Goal: Task Accomplishment & Management: Manage account settings

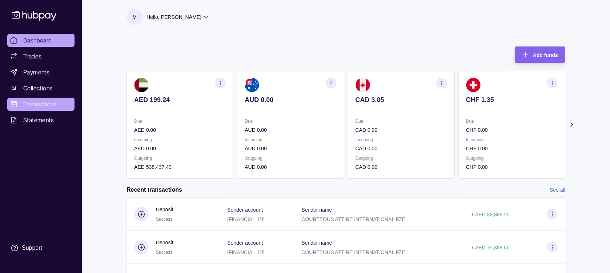
click at [44, 99] on link "Transactions" at bounding box center [40, 104] width 67 height 13
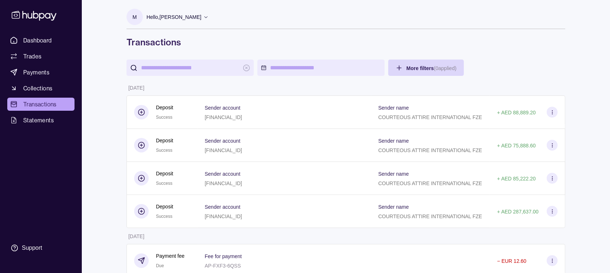
click at [198, 70] on input "search" at bounding box center [190, 68] width 98 height 16
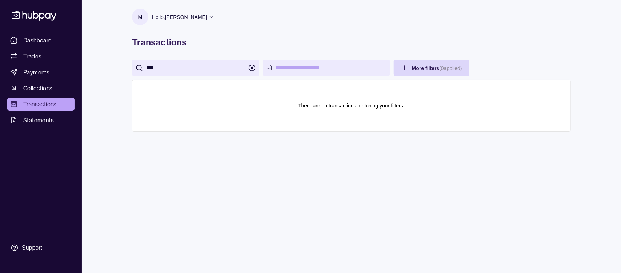
type input "***"
click at [253, 67] on icon "button" at bounding box center [251, 67] width 7 height 7
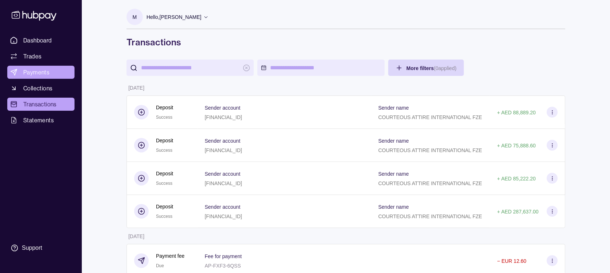
click at [40, 72] on span "Payments" at bounding box center [36, 72] width 26 height 9
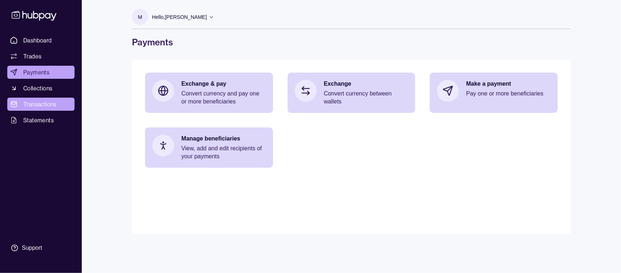
click at [44, 103] on span "Transactions" at bounding box center [39, 104] width 33 height 9
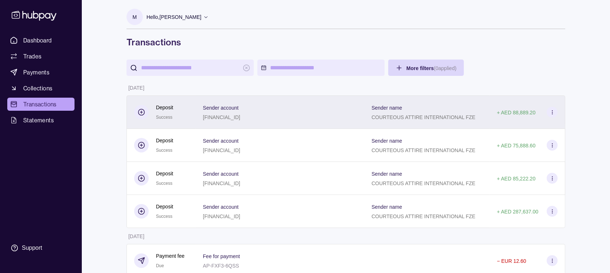
click at [301, 114] on div "Sender account [FINANCIAL_ID]" at bounding box center [280, 112] width 154 height 18
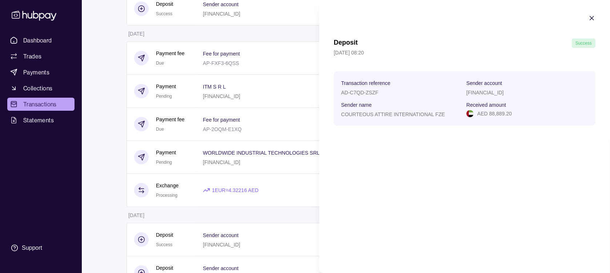
scroll to position [218, 0]
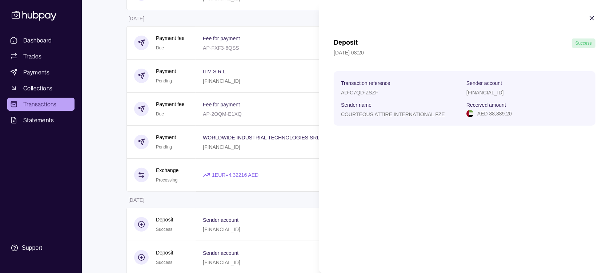
click at [591, 18] on icon "button" at bounding box center [592, 18] width 4 height 4
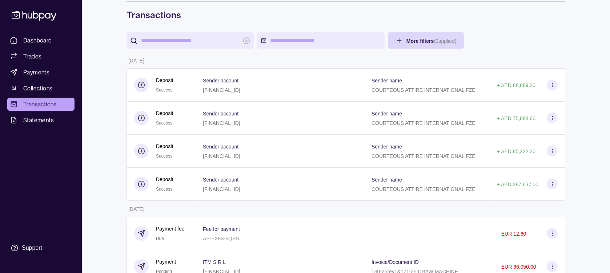
scroll to position [0, 0]
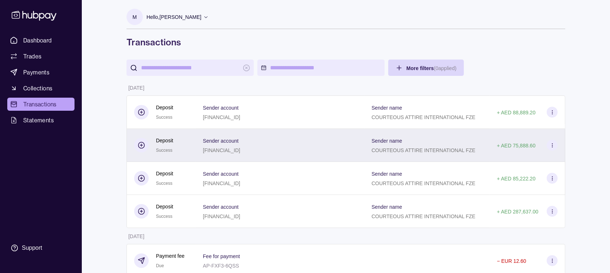
click at [333, 146] on div "Sender account [FINANCIAL_ID]" at bounding box center [280, 145] width 154 height 18
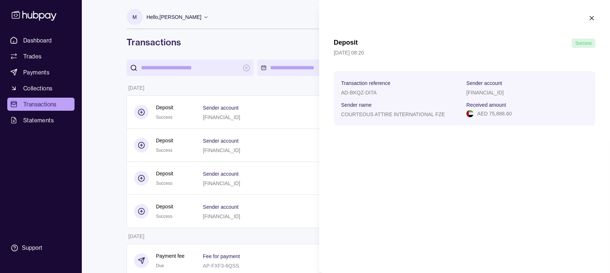
click at [593, 23] on div at bounding box center [591, 19] width 7 height 9
click at [590, 21] on icon "button" at bounding box center [591, 18] width 7 height 7
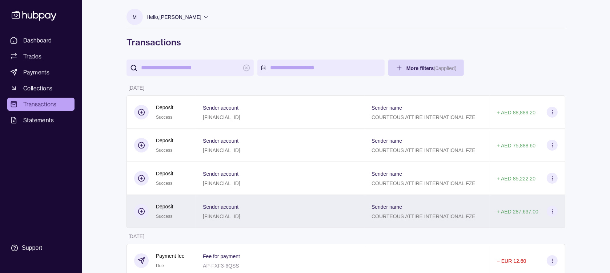
scroll to position [73, 0]
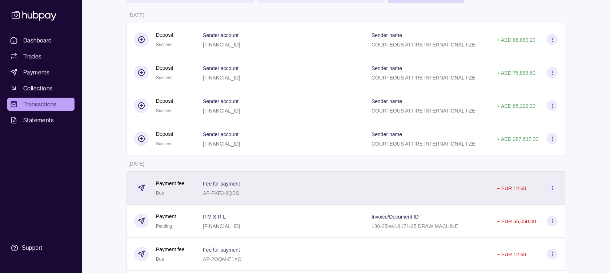
click at [434, 197] on div at bounding box center [426, 188] width 125 height 33
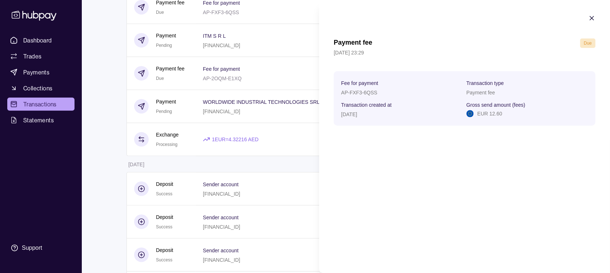
scroll to position [291, 0]
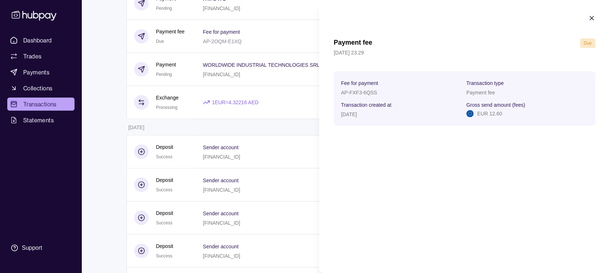
click at [593, 20] on icon "button" at bounding box center [591, 18] width 7 height 7
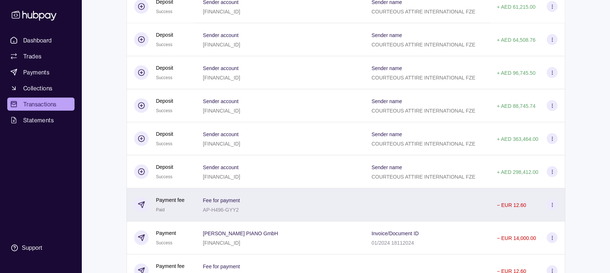
scroll to position [509, 0]
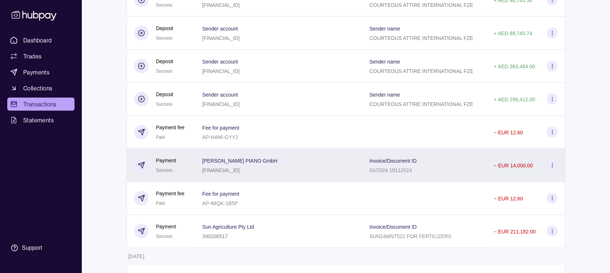
click at [329, 168] on div "[PERSON_NAME] PIANO GmbH [FINANCIAL_ID]" at bounding box center [278, 165] width 153 height 18
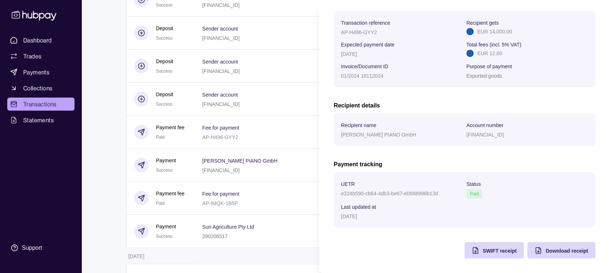
scroll to position [109, 0]
click at [499, 250] on span "SWIFT receipt" at bounding box center [500, 251] width 34 height 6
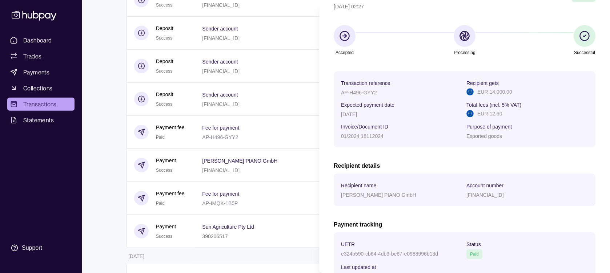
scroll to position [0, 0]
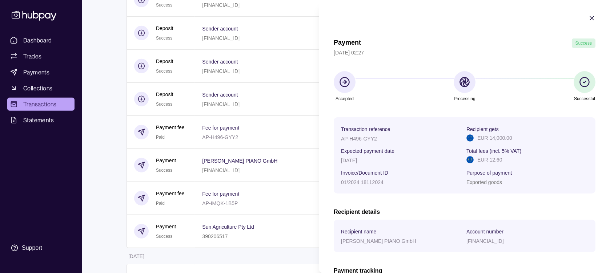
click at [588, 18] on icon "button" at bounding box center [591, 18] width 7 height 7
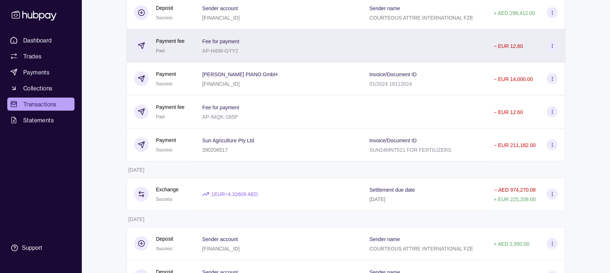
scroll to position [654, 0]
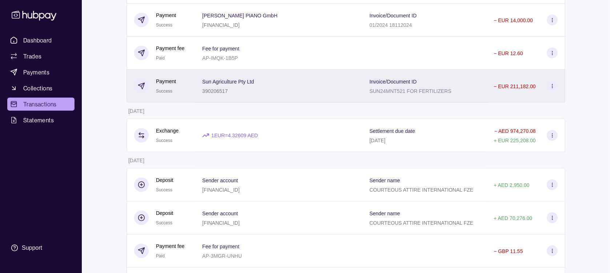
click at [307, 94] on div "Sun Agriculture Pty Ltd 390206517" at bounding box center [278, 86] width 153 height 18
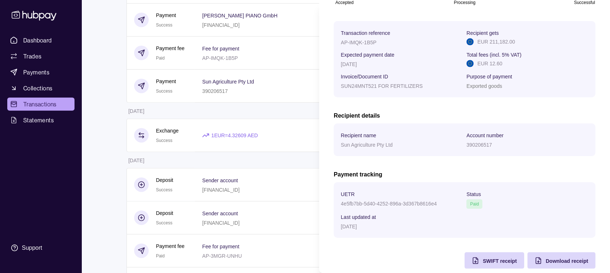
scroll to position [109, 0]
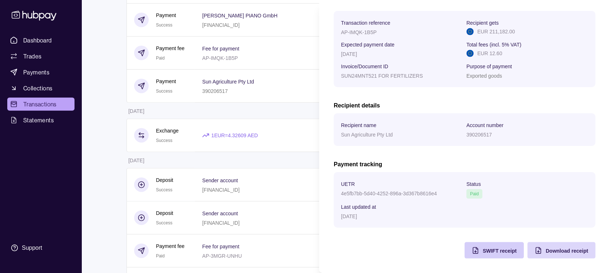
click at [486, 252] on span "SWIFT receipt" at bounding box center [500, 251] width 34 height 6
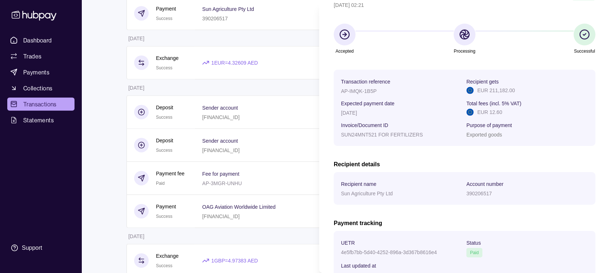
scroll to position [37, 0]
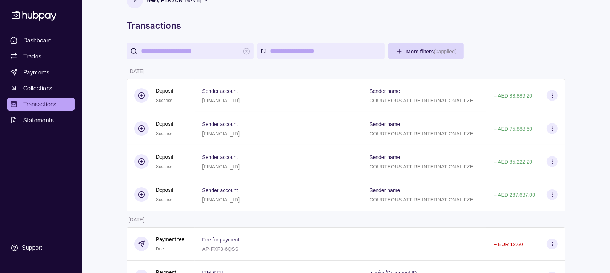
scroll to position [0, 0]
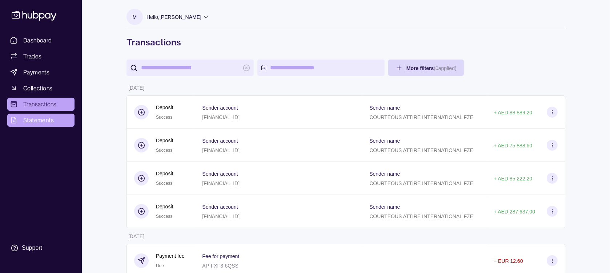
click at [41, 121] on span "Statements" at bounding box center [38, 120] width 31 height 9
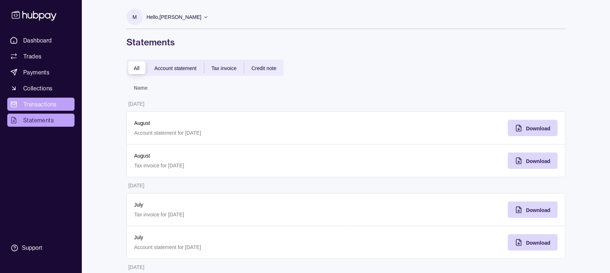
click at [40, 102] on span "Transactions" at bounding box center [39, 104] width 33 height 9
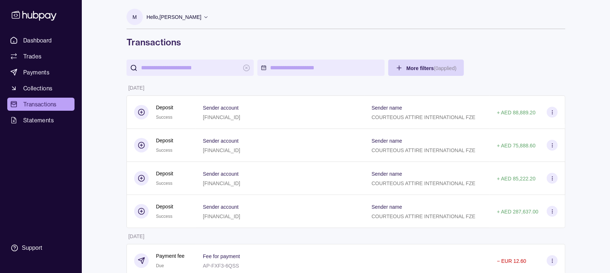
click at [209, 13] on div "Hello, [PERSON_NAME]" at bounding box center [177, 16] width 62 height 15
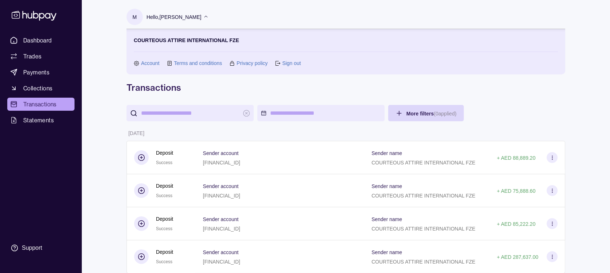
click at [293, 63] on link "Sign out" at bounding box center [291, 63] width 19 height 8
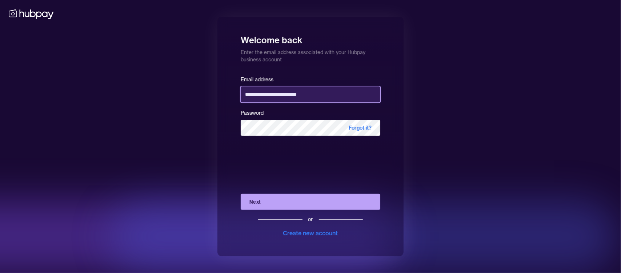
click at [330, 97] on input "**********" at bounding box center [311, 95] width 140 height 16
type input "**********"
